Goal: Task Accomplishment & Management: Complete application form

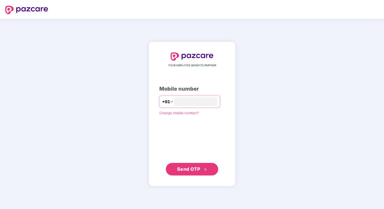
type input "**********"
click at [175, 171] on button "Send OTP" at bounding box center [192, 169] width 52 height 13
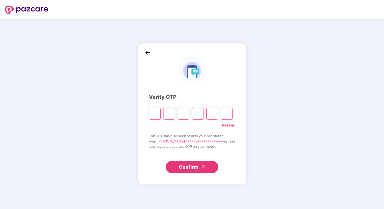
paste input "*"
type input "*"
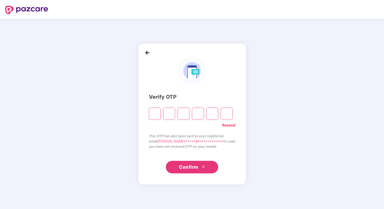
type input "*"
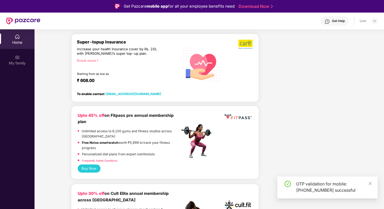
scroll to position [20, 0]
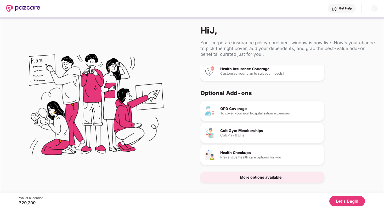
scroll to position [6, 0]
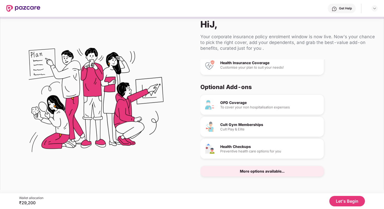
click at [343, 199] on button "Let's Begin" at bounding box center [348, 201] width 36 height 10
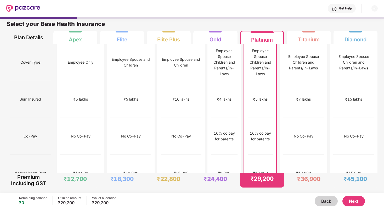
scroll to position [0, 0]
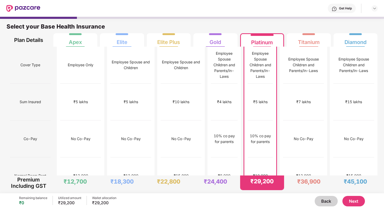
click at [357, 202] on button "Next" at bounding box center [354, 201] width 23 height 10
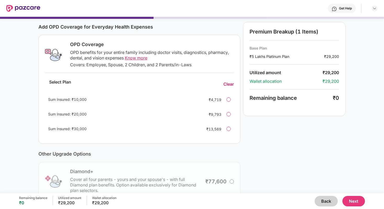
scroll to position [68, 0]
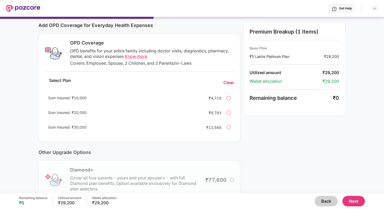
click at [228, 128] on div at bounding box center [229, 127] width 4 height 4
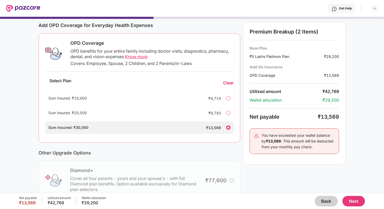
click at [228, 128] on div at bounding box center [228, 127] width 4 height 4
click at [148, 127] on div "Sum Insured: ₹30,000" at bounding box center [123, 128] width 150 height 6
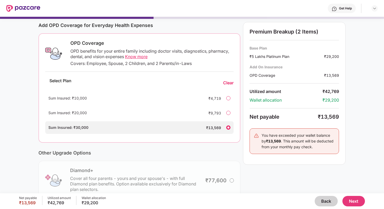
click at [229, 127] on div at bounding box center [228, 127] width 4 height 4
click at [323, 202] on button "Back" at bounding box center [326, 201] width 23 height 10
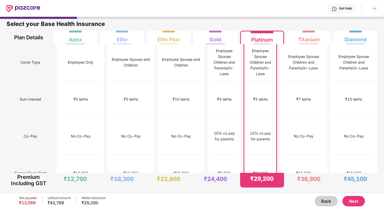
scroll to position [3, 0]
click at [353, 199] on button "Next" at bounding box center [354, 201] width 23 height 10
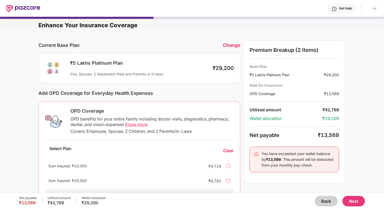
click at [226, 151] on div "Clear" at bounding box center [228, 150] width 10 height 5
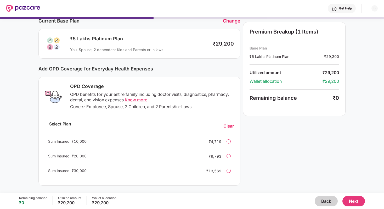
scroll to position [38, 0]
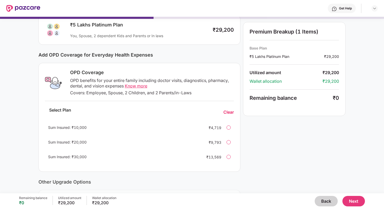
click at [229, 128] on div at bounding box center [229, 127] width 4 height 4
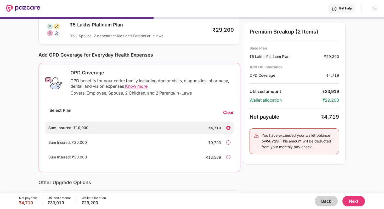
click at [230, 112] on div "Clear" at bounding box center [228, 112] width 10 height 5
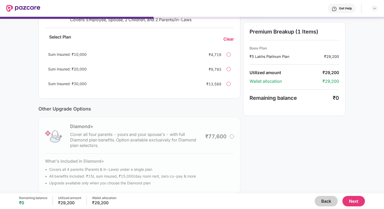
scroll to position [118, 0]
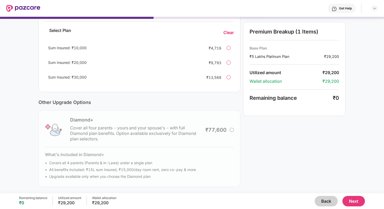
click at [232, 129] on div "Diamond+ Cover all four parents - yours and your spouse's - with full Diamond p…" at bounding box center [139, 148] width 202 height 77
click at [351, 202] on button "Next" at bounding box center [354, 201] width 23 height 10
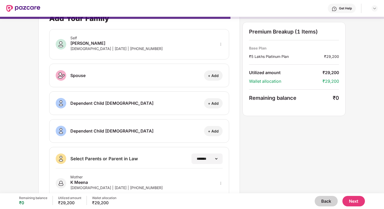
scroll to position [63, 0]
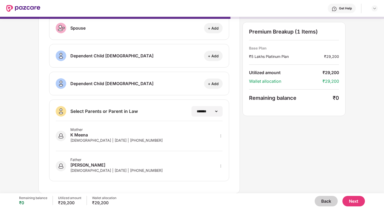
click at [356, 199] on button "Next" at bounding box center [354, 201] width 23 height 10
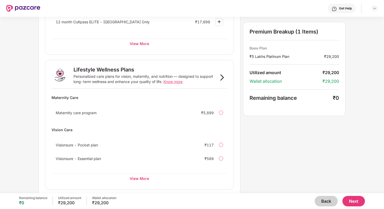
scroll to position [307, 0]
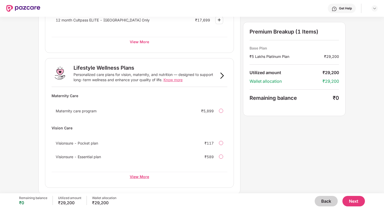
click at [141, 178] on div "View More" at bounding box center [140, 176] width 176 height 9
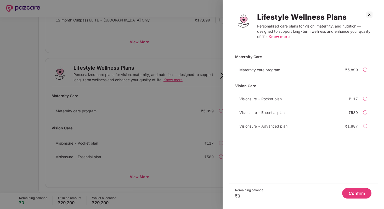
click at [366, 98] on div at bounding box center [365, 99] width 4 height 4
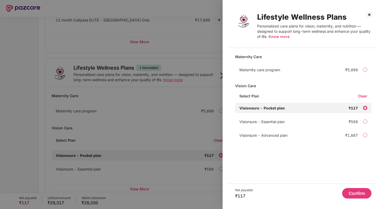
click at [366, 108] on div at bounding box center [365, 108] width 4 height 4
click at [364, 107] on div at bounding box center [365, 108] width 4 height 4
click at [364, 94] on div "Clear" at bounding box center [365, 95] width 14 height 5
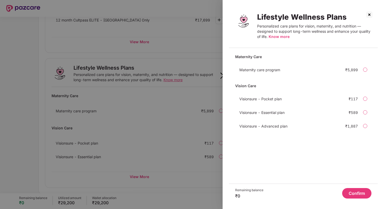
click at [371, 14] on img at bounding box center [369, 14] width 8 height 8
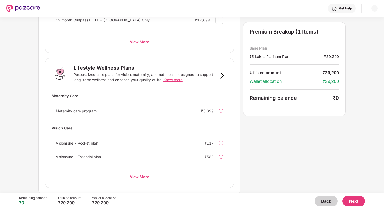
click at [178, 78] on span "Know more" at bounding box center [173, 79] width 19 height 4
click at [357, 202] on button "Next" at bounding box center [354, 201] width 23 height 10
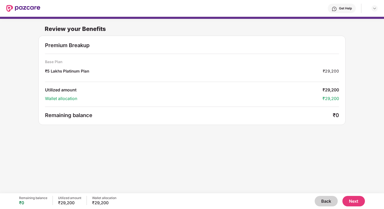
click at [351, 200] on button "Next" at bounding box center [354, 201] width 23 height 10
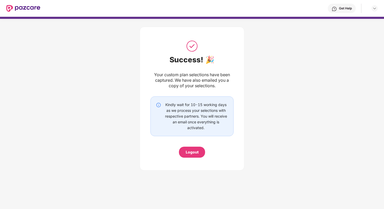
click at [201, 151] on div "Logout" at bounding box center [192, 152] width 26 height 11
